Goal: Information Seeking & Learning: Understand process/instructions

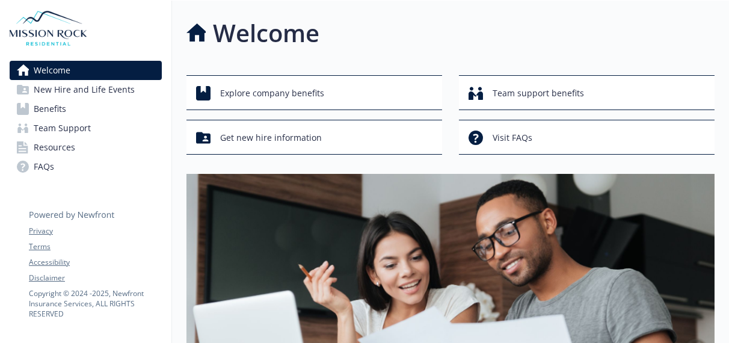
click at [56, 116] on span "Benefits" at bounding box center [50, 108] width 32 height 19
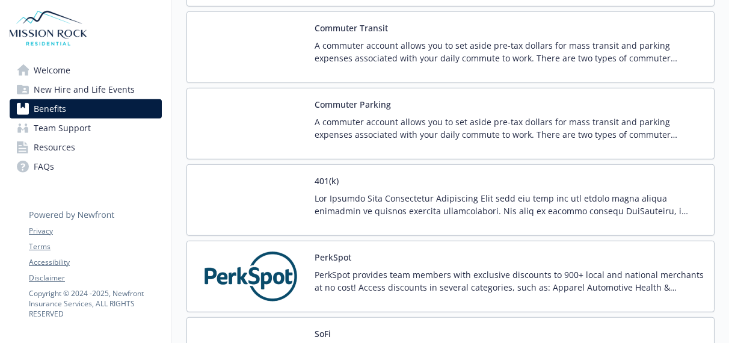
scroll to position [2109, 0]
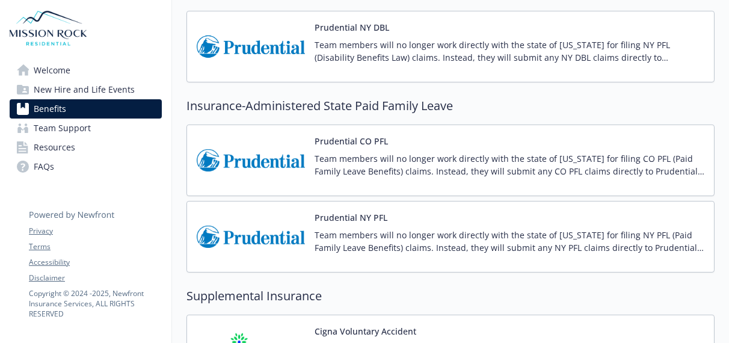
click at [390, 156] on p "Team members will no longer work directly with the state of [US_STATE] for fili…" at bounding box center [509, 164] width 390 height 25
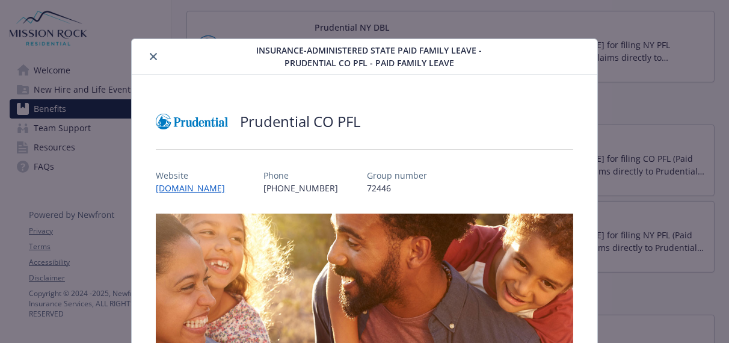
scroll to position [35, 0]
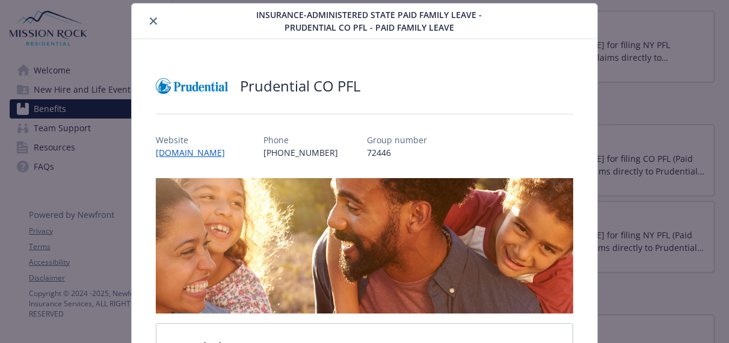
click at [151, 20] on icon "close" at bounding box center [153, 20] width 7 height 7
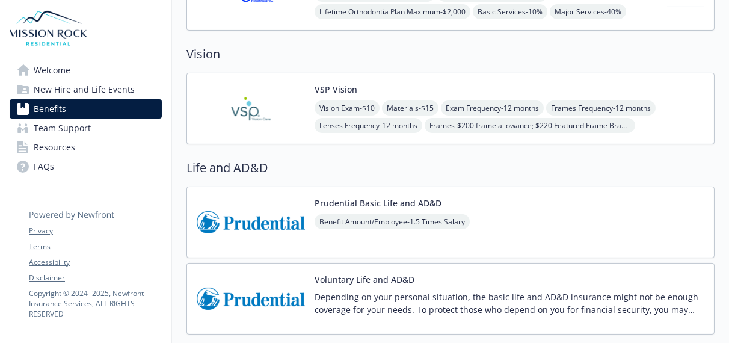
scroll to position [680, 0]
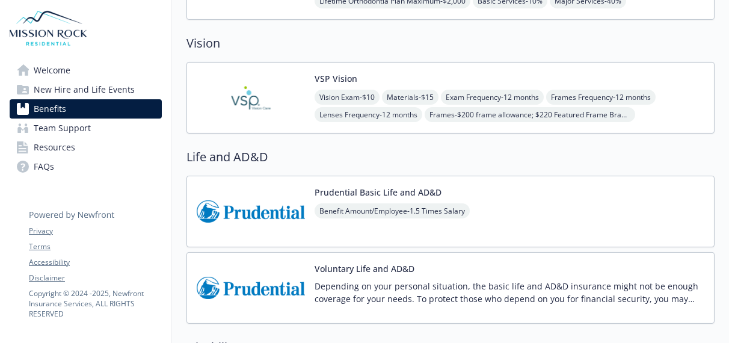
click at [264, 203] on img at bounding box center [251, 211] width 108 height 51
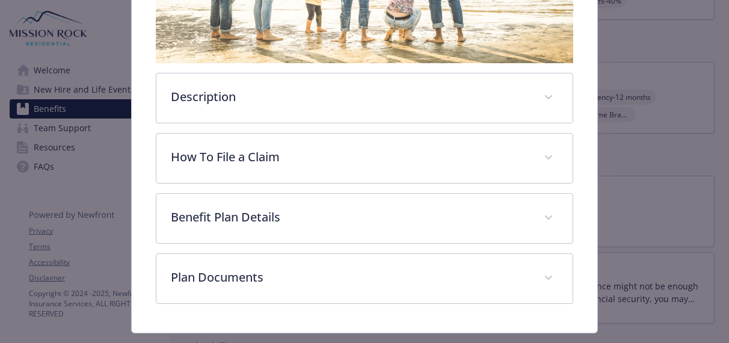
scroll to position [305, 0]
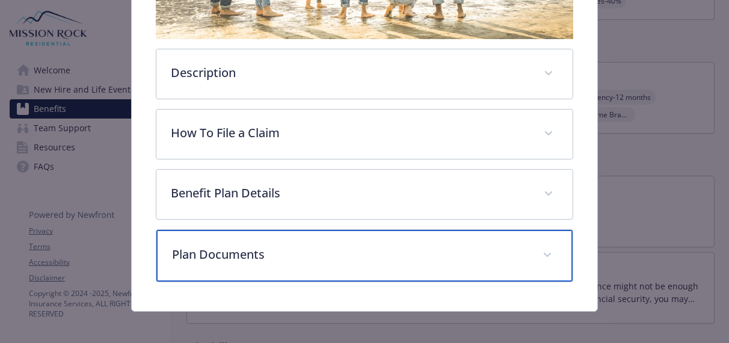
click at [543, 252] on icon "details for plan Life and AD&D - Prudential Basic Life and AD&D - Life and AD&D" at bounding box center [546, 254] width 7 height 4
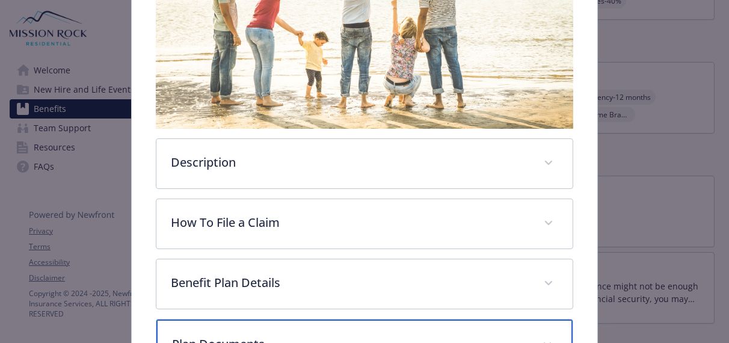
scroll to position [215, 0]
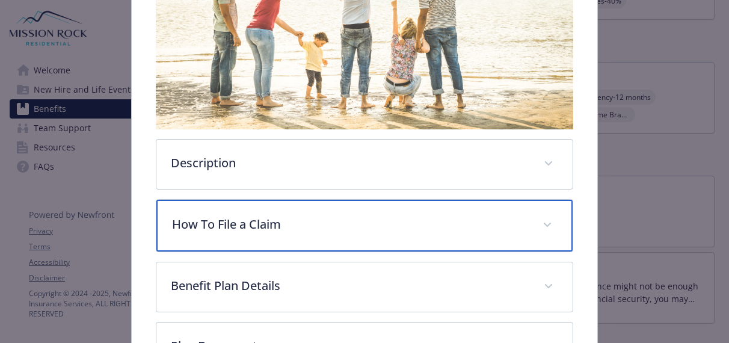
click at [433, 215] on p "How To File a Claim" at bounding box center [350, 224] width 356 height 18
